Goal: Task Accomplishment & Management: Use online tool/utility

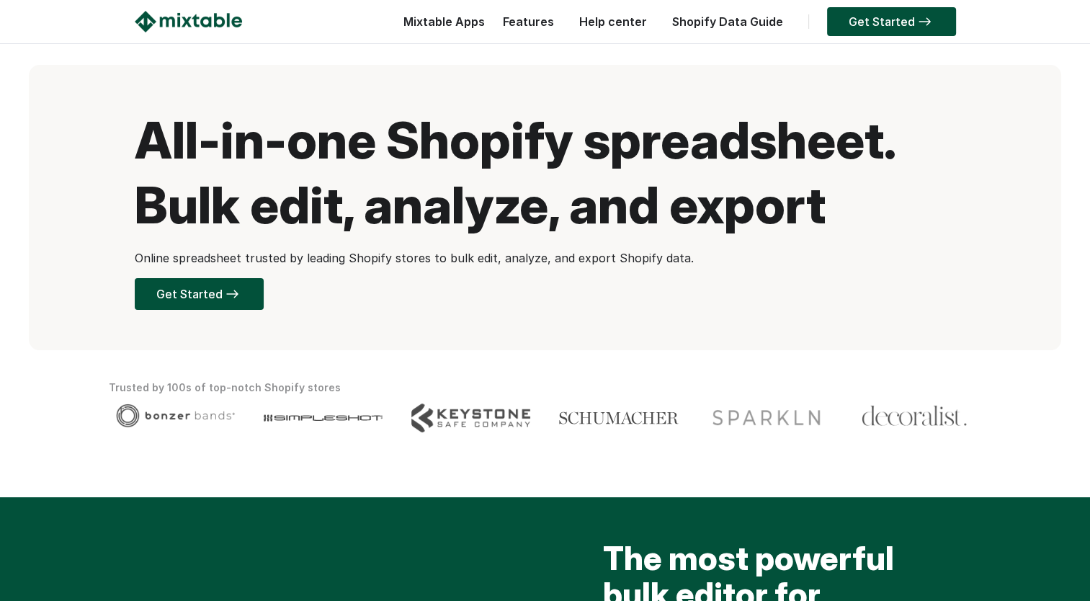
click at [421, 104] on div "All-in-one Shopify spreadsheet. Bulk edit, analyze, and export Online spreadshe…" at bounding box center [545, 207] width 1032 height 285
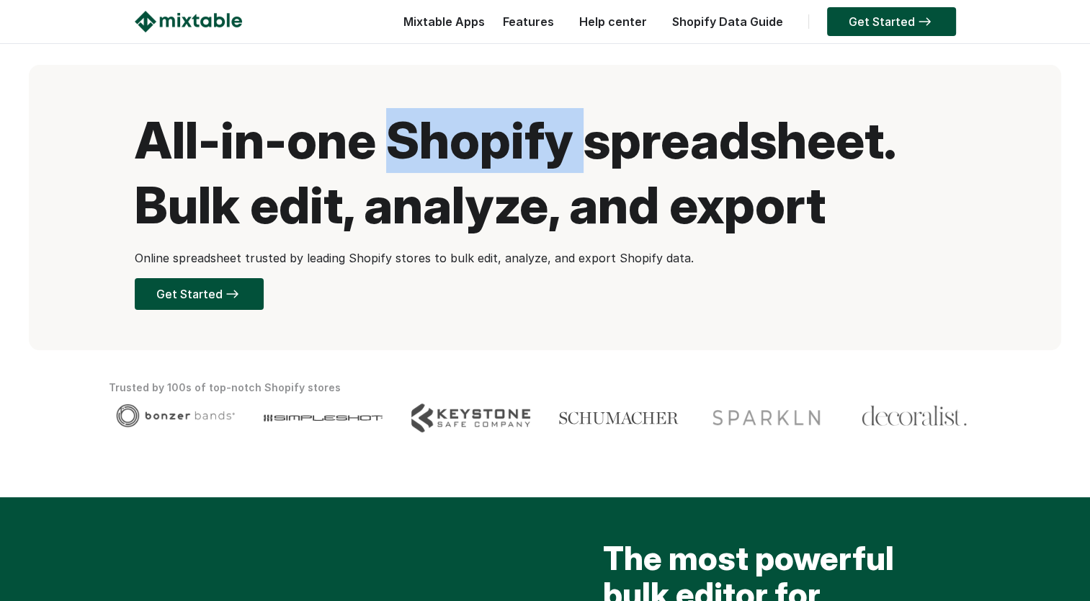
click at [421, 104] on div "All-in-one Shopify spreadsheet. Bulk edit, analyze, and export Online spreadshe…" at bounding box center [545, 207] width 1032 height 285
click at [237, 284] on link "Get Started" at bounding box center [199, 294] width 129 height 32
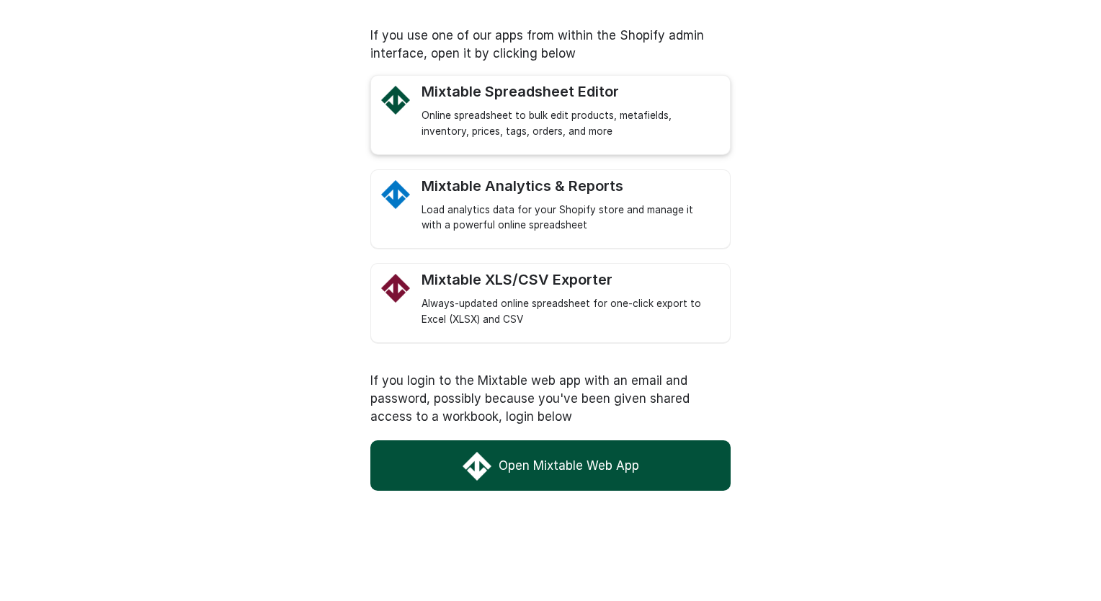
click at [519, 118] on div "Online spreadsheet to bulk edit products, metafields, inventory, prices, tags, …" at bounding box center [568, 124] width 294 height 32
